Goal: Contribute content: Contribute content

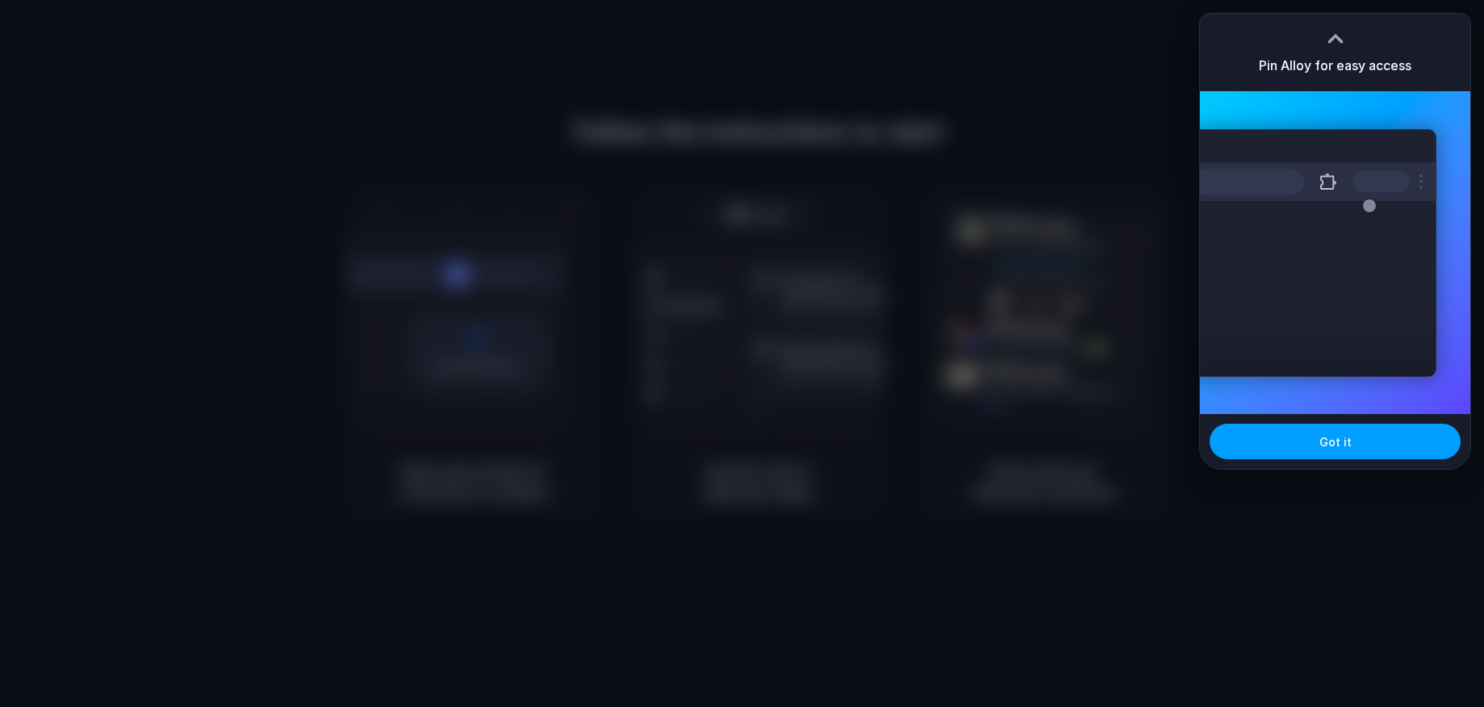
click at [1331, 433] on button "Got it" at bounding box center [1335, 442] width 251 height 36
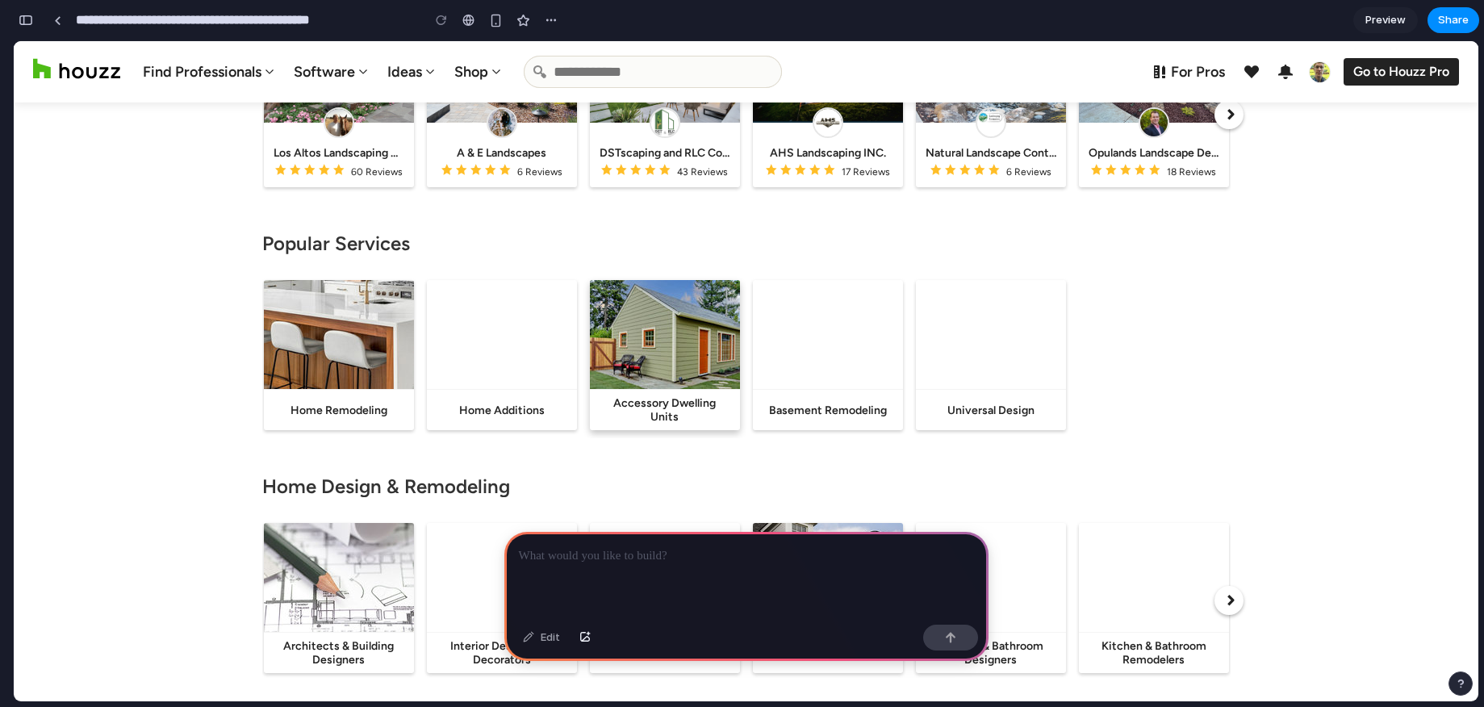
scroll to position [983, 0]
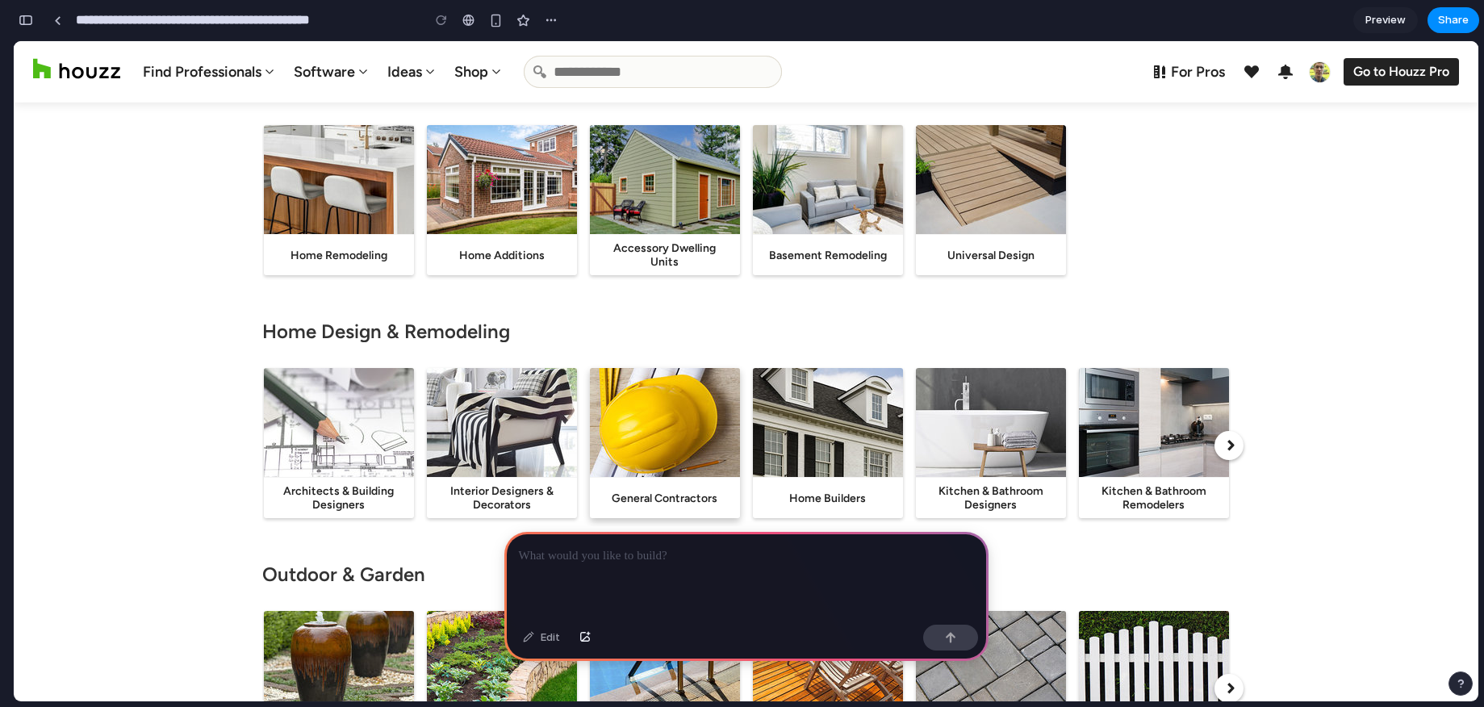
click at [675, 449] on img at bounding box center [665, 422] width 150 height 109
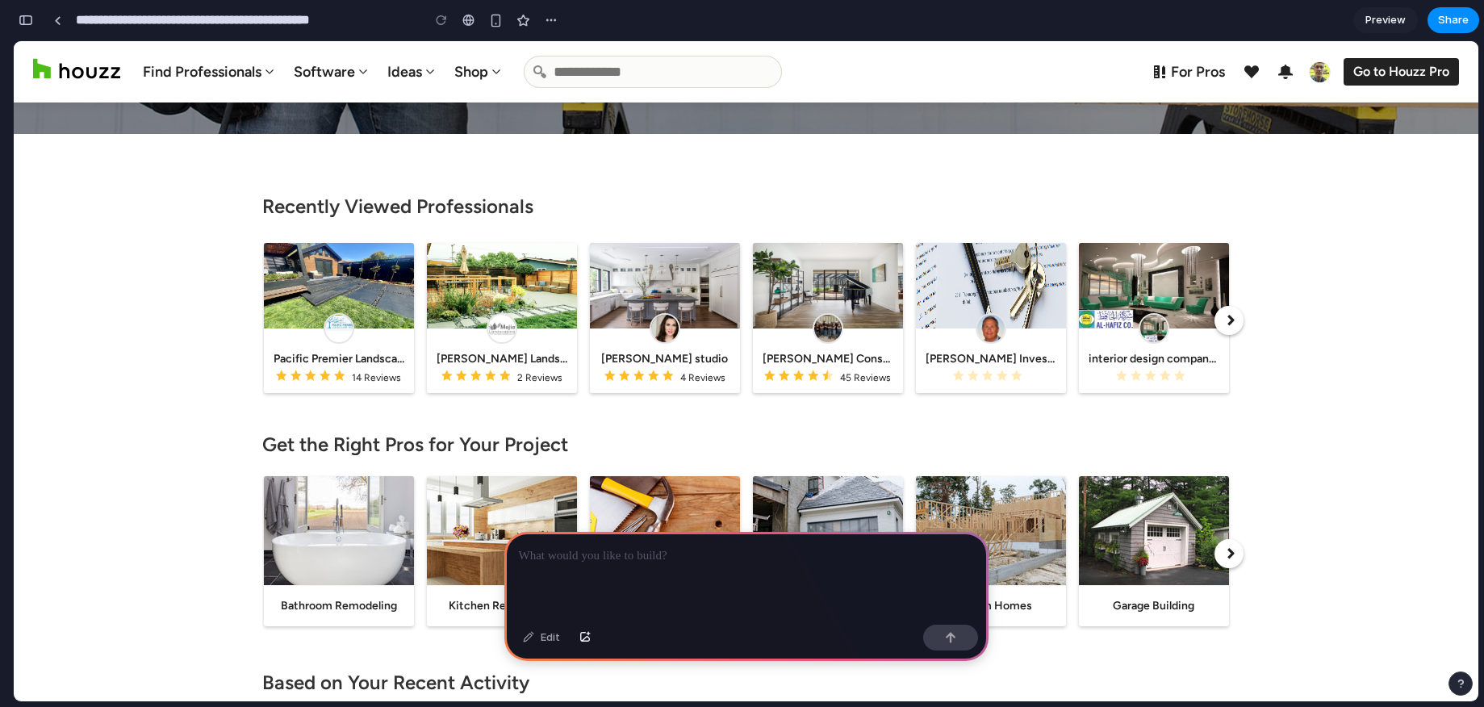
scroll to position [0, 0]
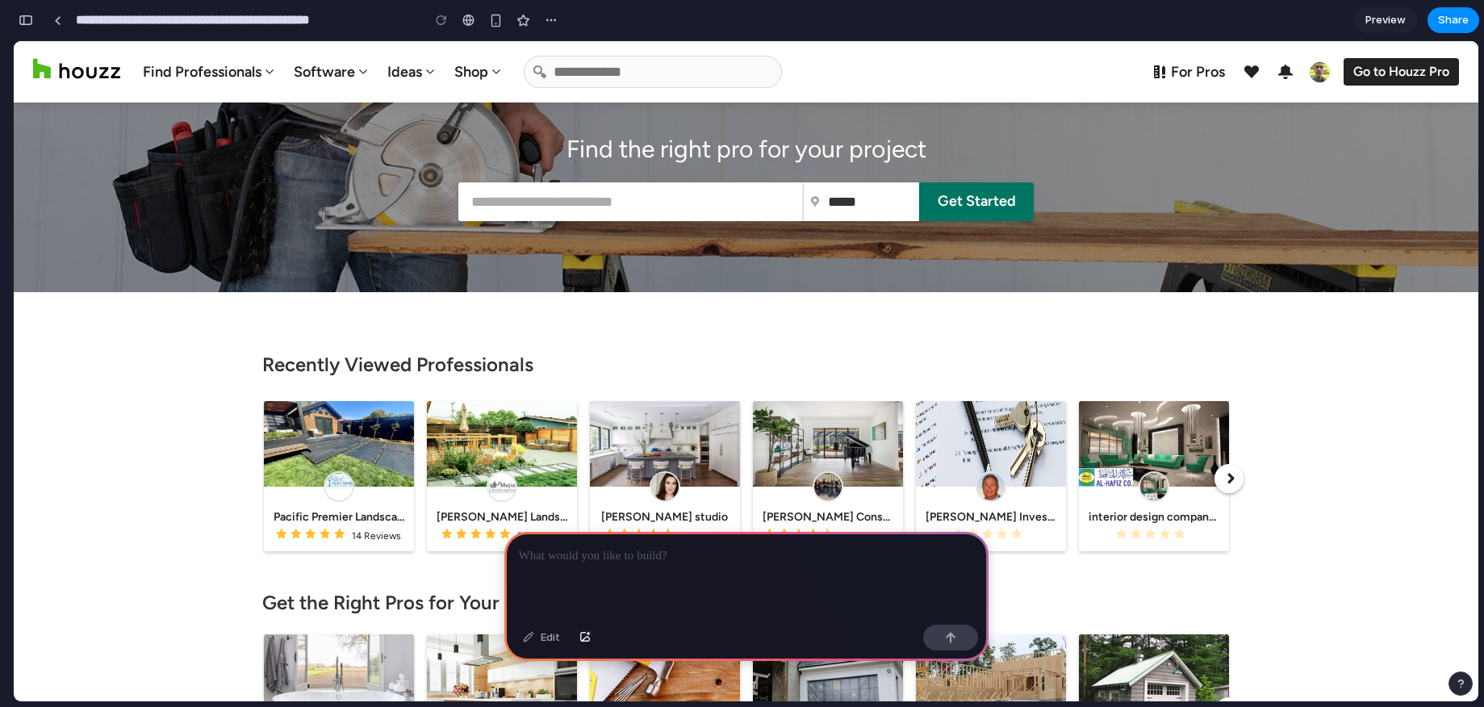
click at [583, 202] on input "text" at bounding box center [630, 201] width 345 height 39
click at [604, 563] on p at bounding box center [746, 555] width 455 height 19
click at [1372, 31] on link "Preview" at bounding box center [1385, 20] width 65 height 26
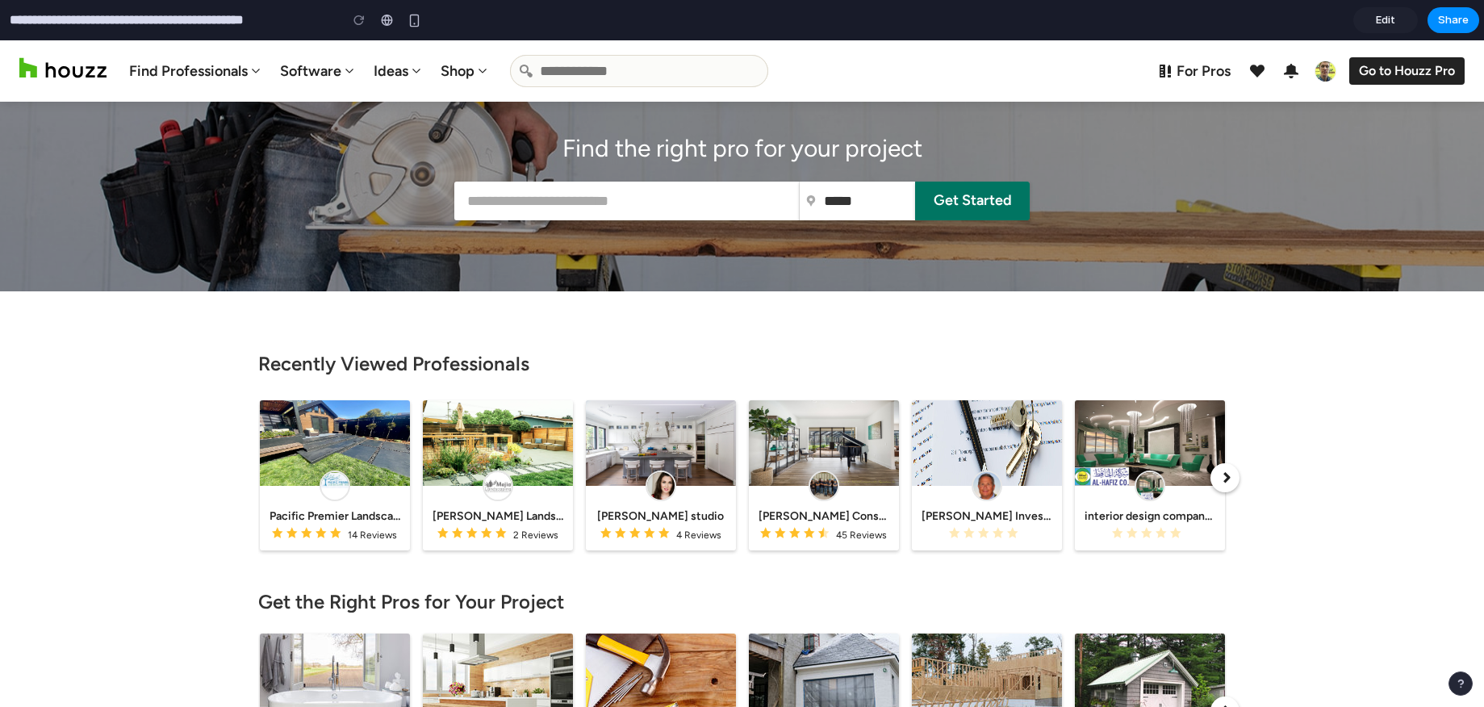
click at [1372, 31] on link "Edit" at bounding box center [1385, 20] width 65 height 26
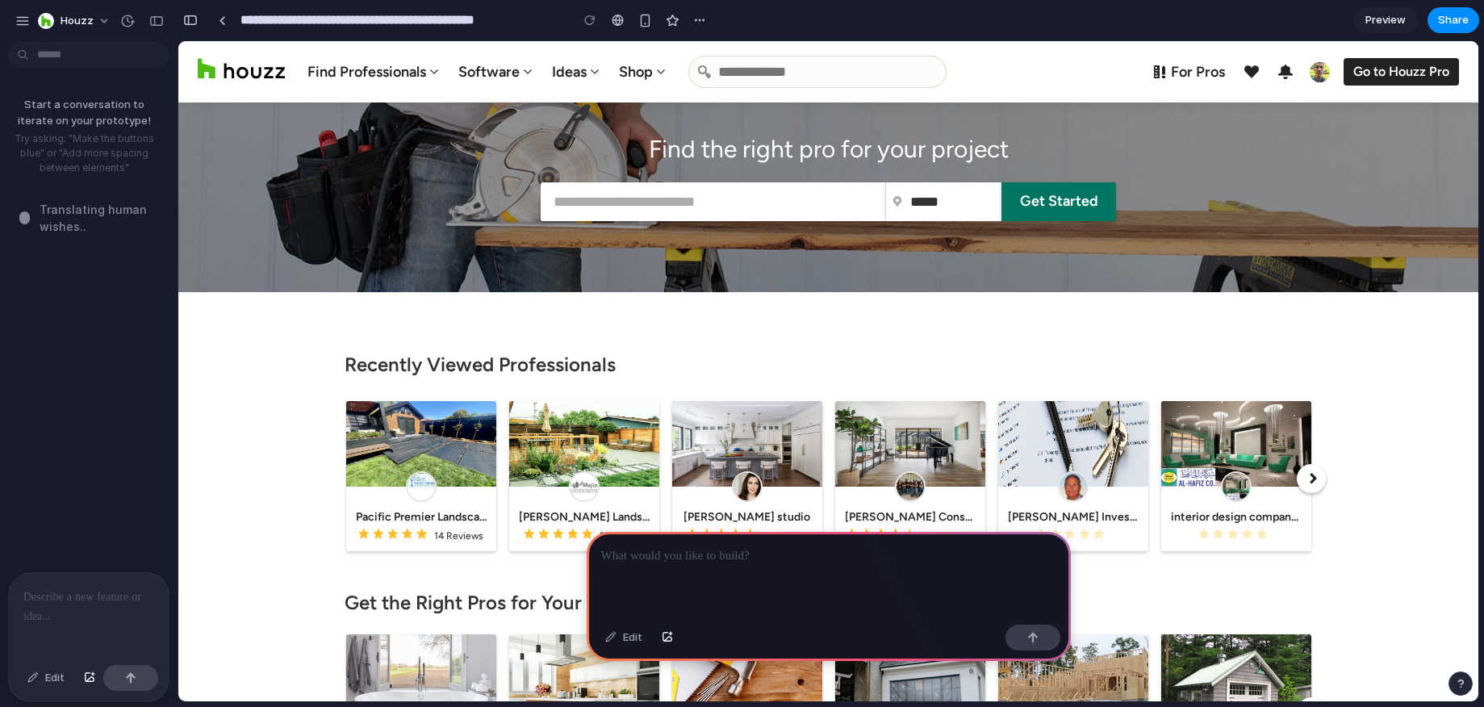
click at [110, 610] on div at bounding box center [89, 616] width 160 height 86
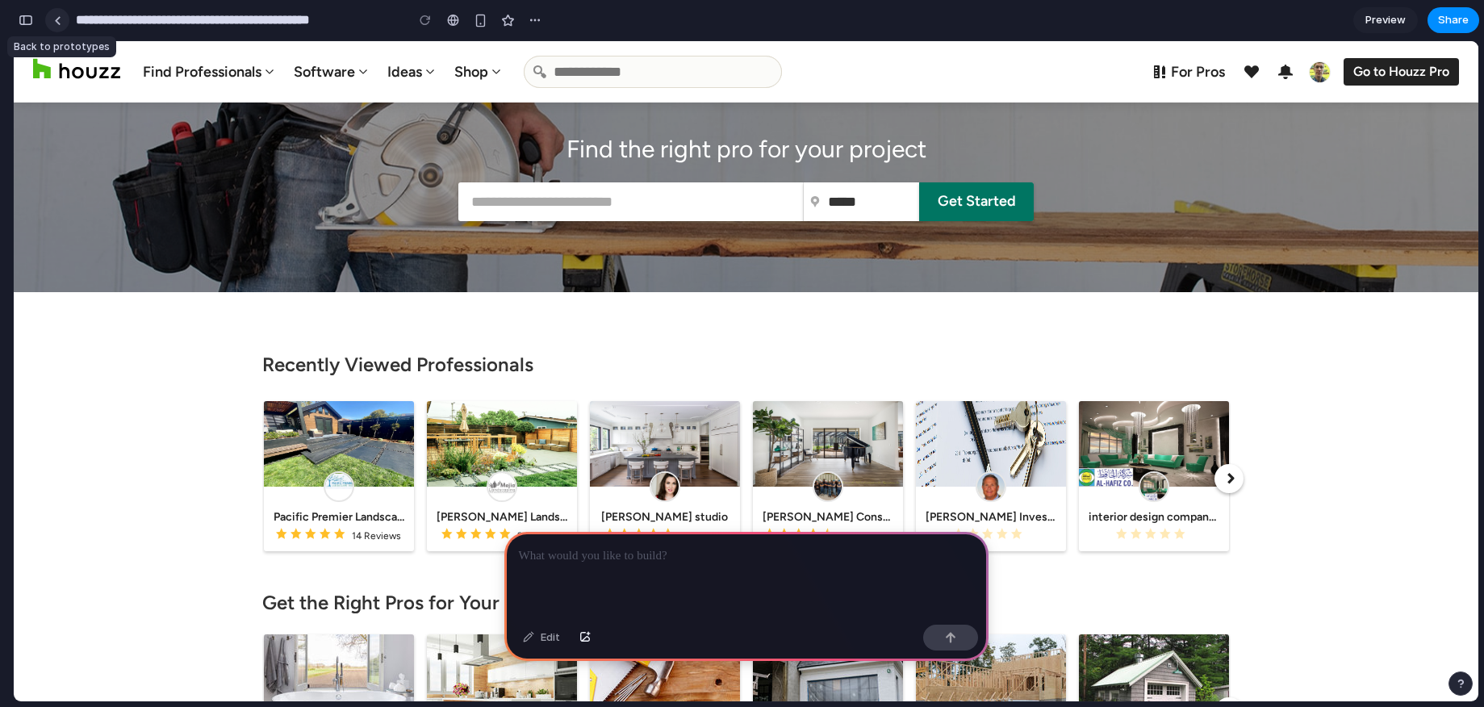
click at [57, 23] on div at bounding box center [57, 20] width 7 height 9
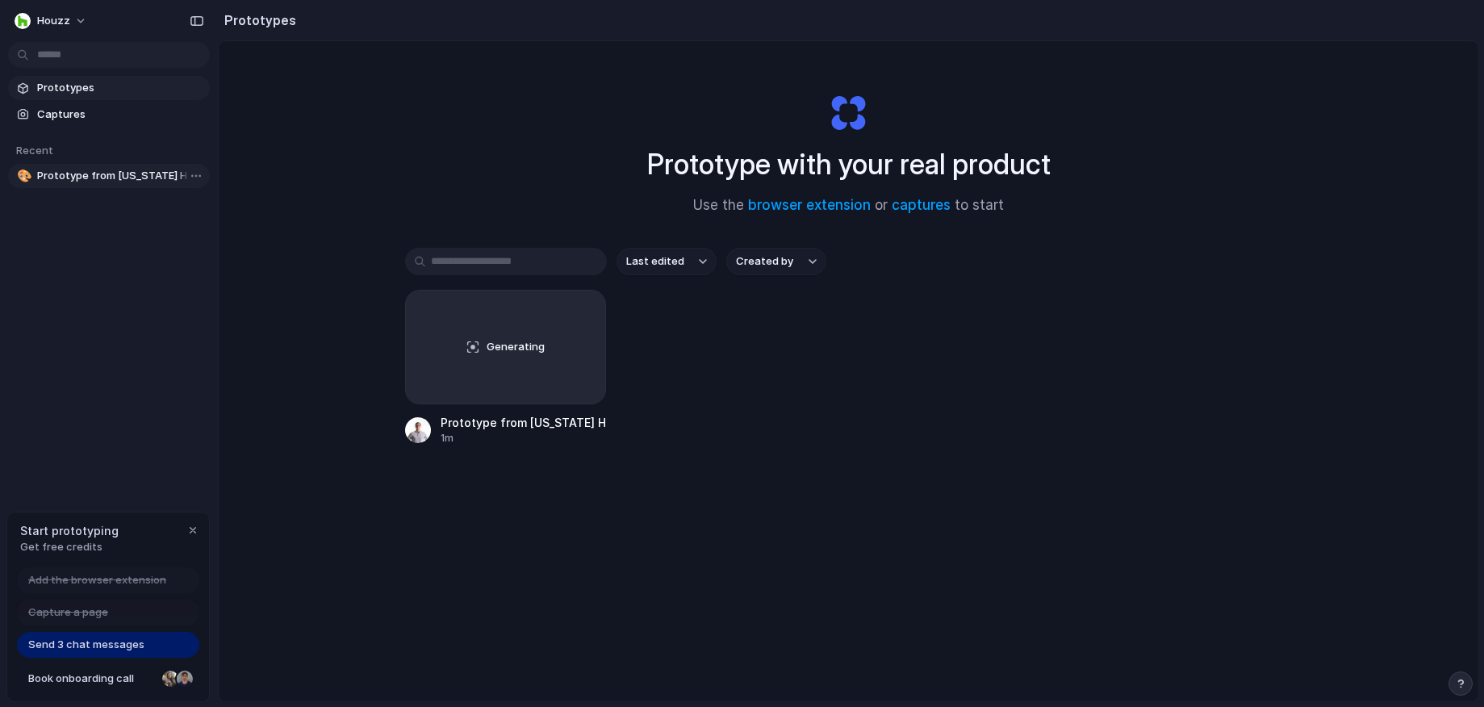
click at [111, 178] on span "Prototype from [US_STATE] Home Improvement Pros" at bounding box center [120, 176] width 166 height 16
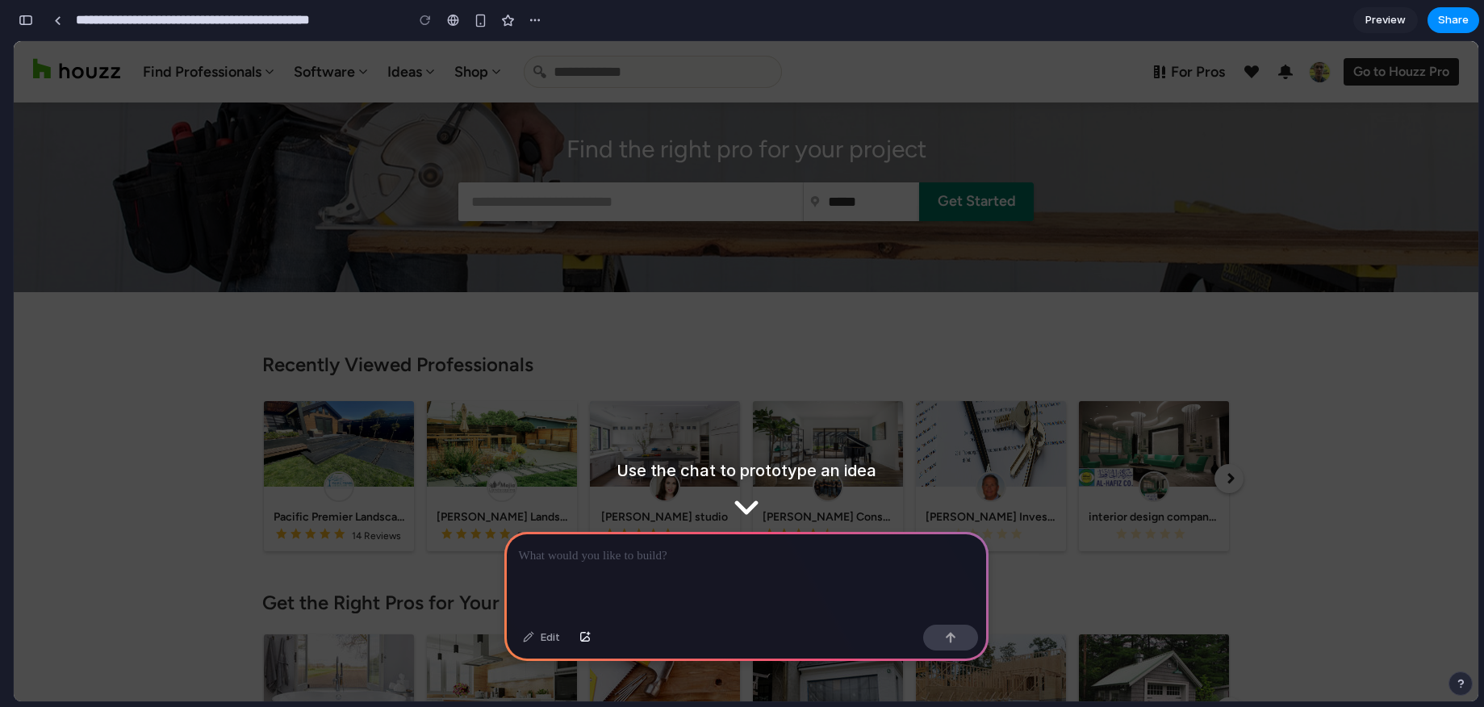
click at [673, 565] on p at bounding box center [746, 555] width 455 height 19
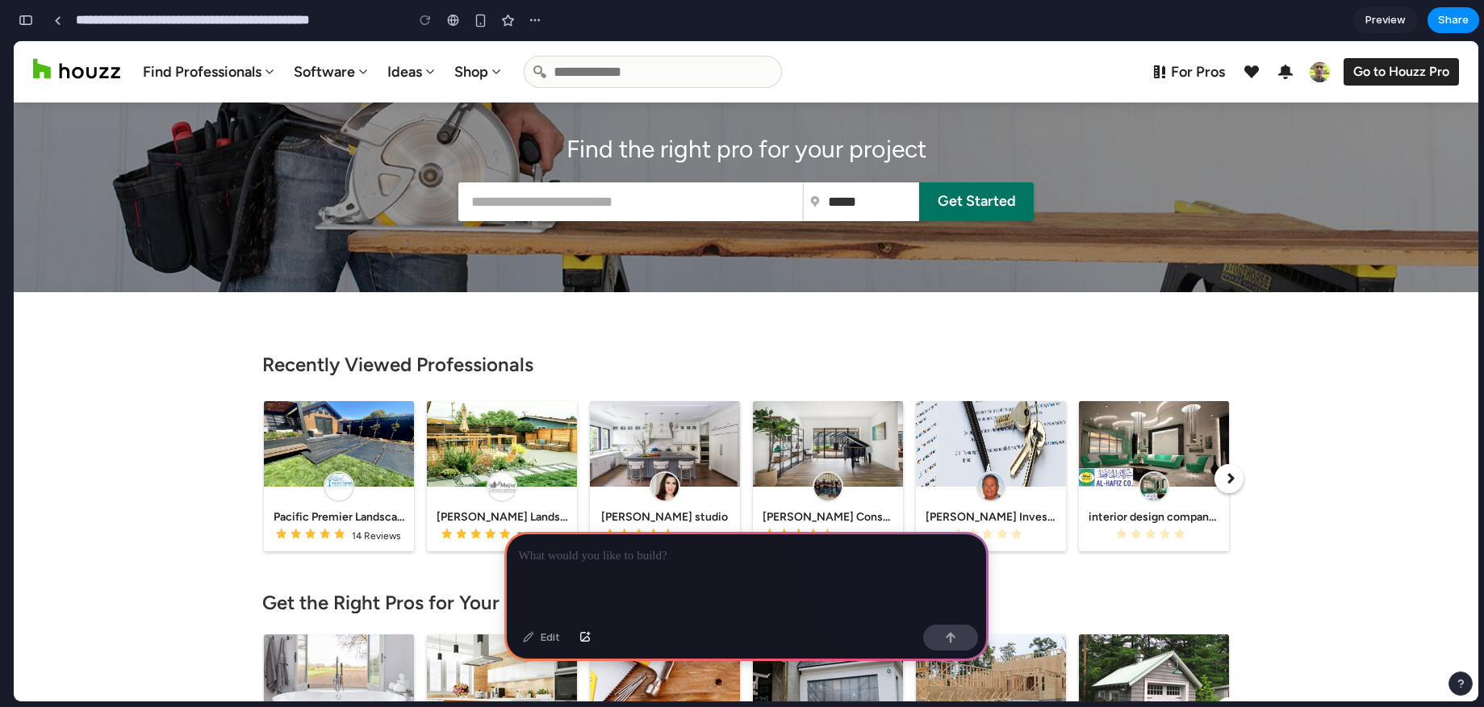
click at [576, 556] on p at bounding box center [746, 555] width 455 height 19
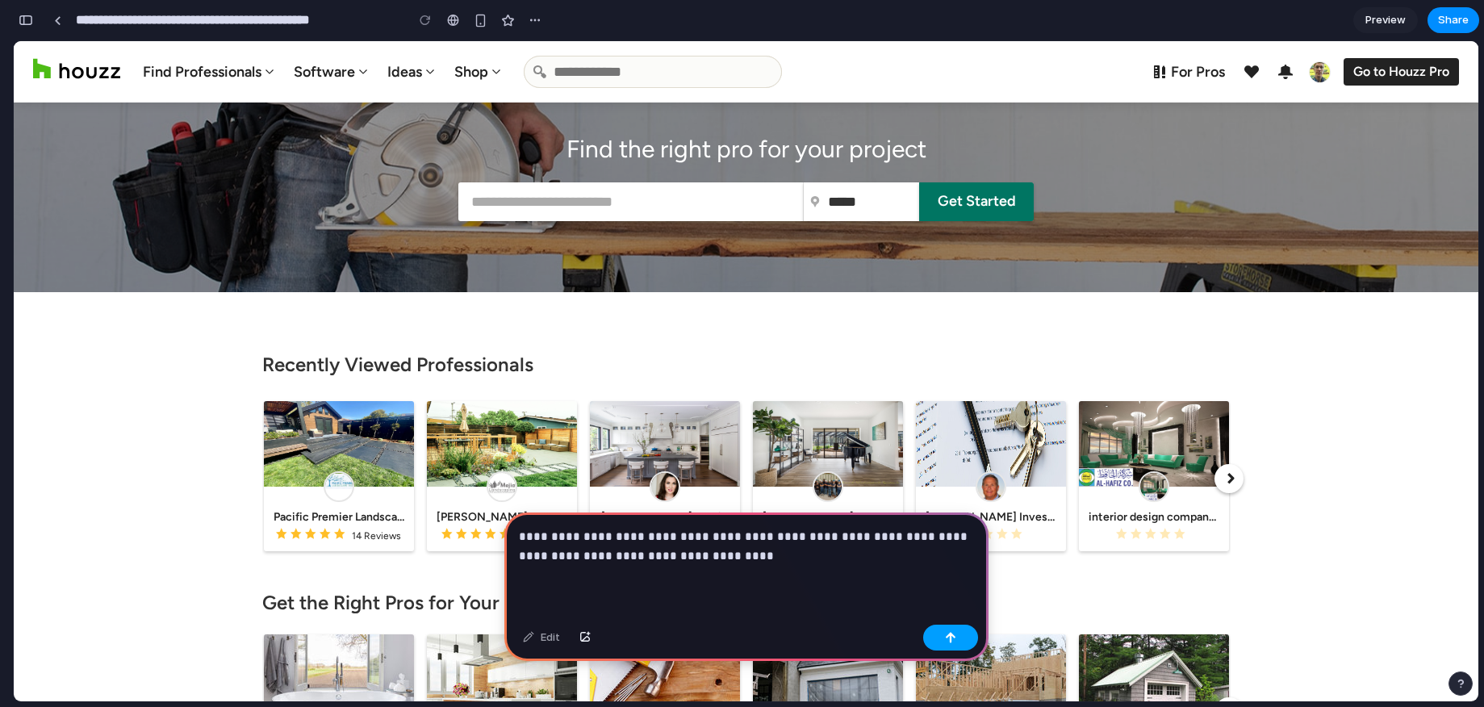
click at [963, 638] on button "button" at bounding box center [950, 638] width 55 height 26
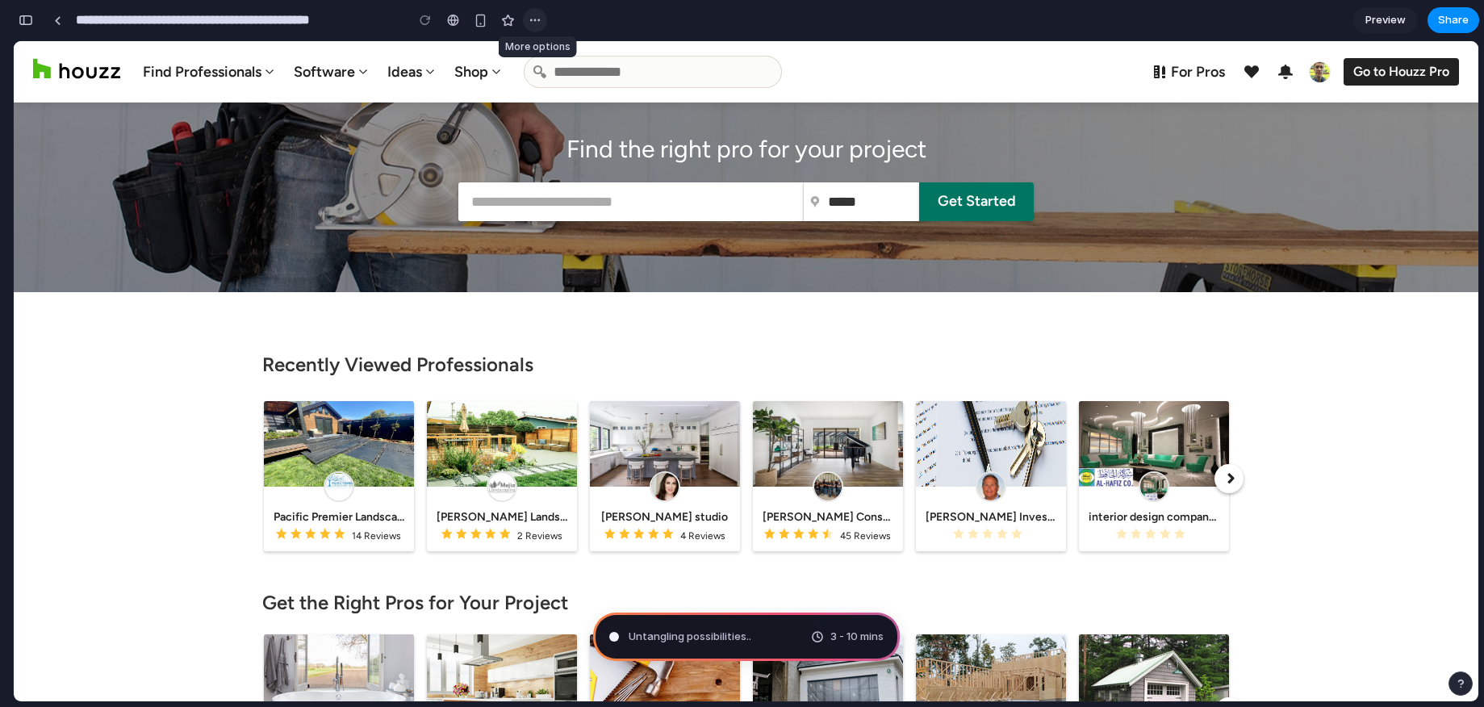
click at [530, 19] on div "button" at bounding box center [535, 20] width 13 height 13
click at [530, 19] on div "Duplicate Delete" at bounding box center [742, 353] width 1484 height 707
type input "**********"
